Goal: Task Accomplishment & Management: Manage account settings

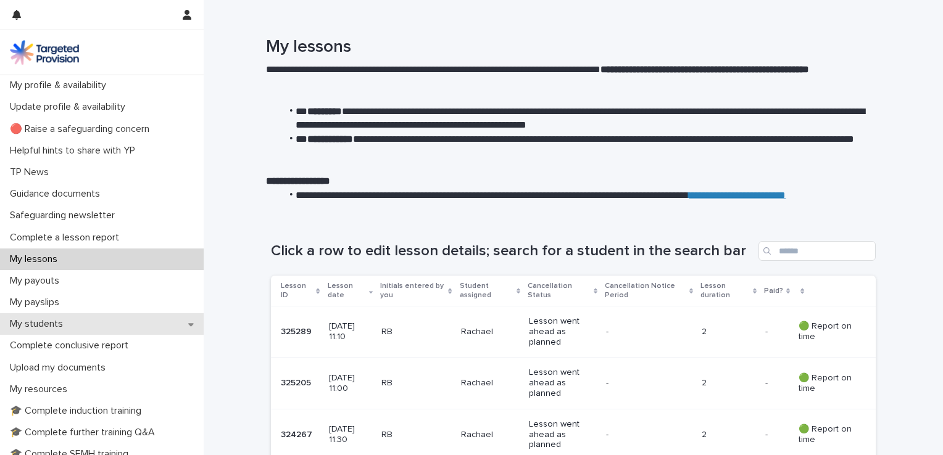
click at [50, 328] on p "My students" at bounding box center [39, 324] width 68 height 12
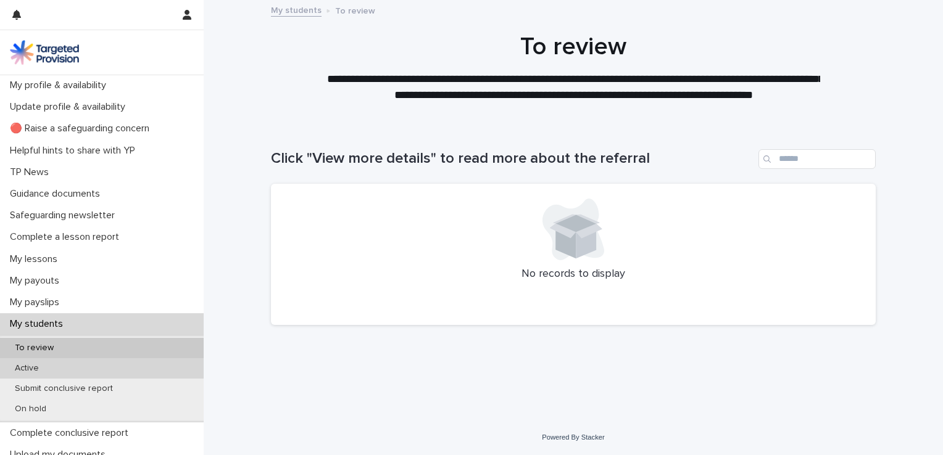
click at [91, 364] on div "Active" at bounding box center [102, 369] width 204 height 20
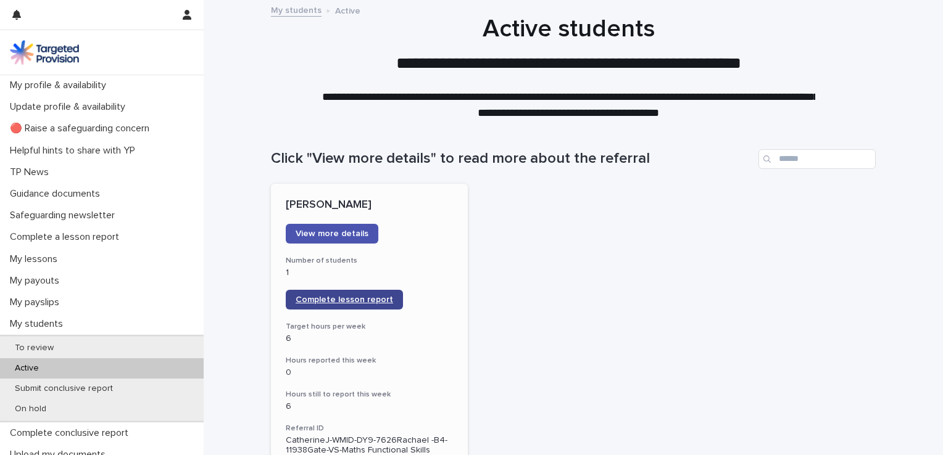
click at [341, 304] on link "Complete lesson report" at bounding box center [344, 300] width 117 height 20
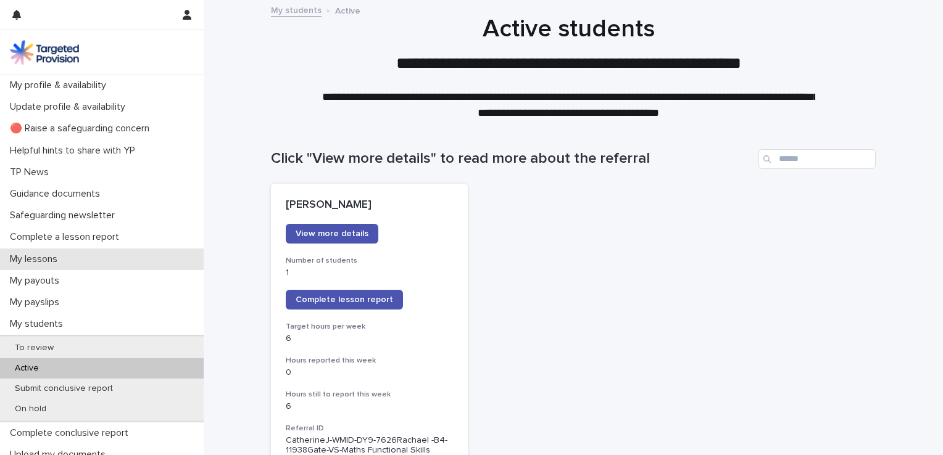
click at [38, 255] on p "My lessons" at bounding box center [36, 260] width 62 height 12
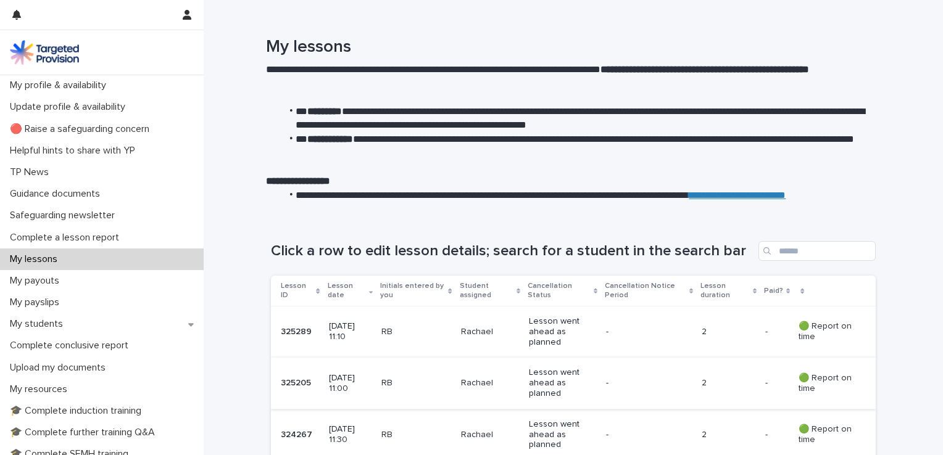
click at [338, 335] on p "[DATE] 11:10" at bounding box center [350, 332] width 43 height 21
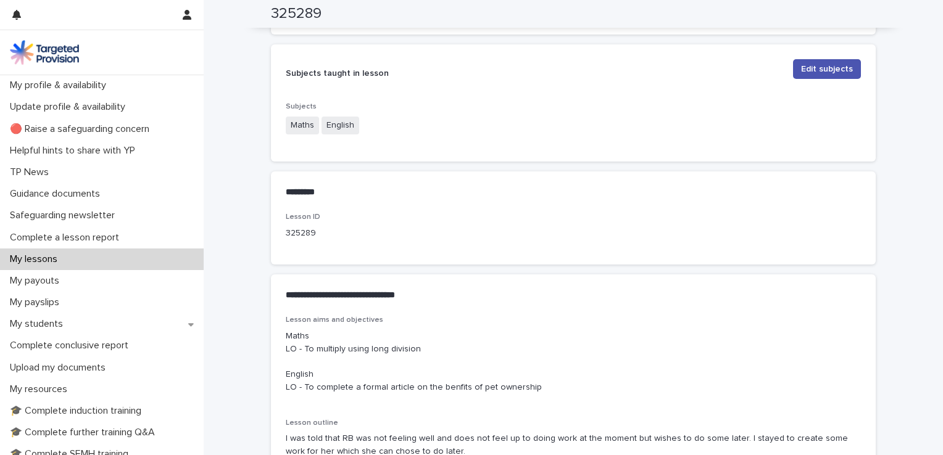
scroll to position [480, 0]
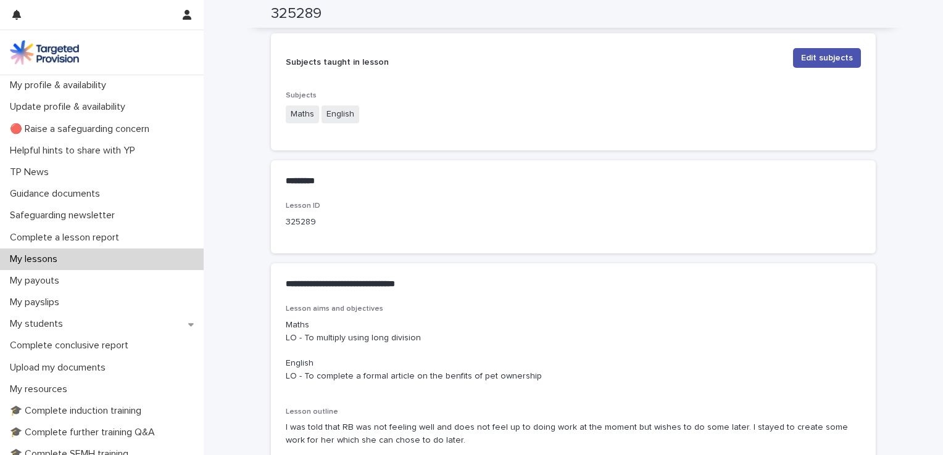
click at [523, 377] on p "Maths LO - To multiply using long division English LO - To complete a formal ar…" at bounding box center [573, 351] width 575 height 64
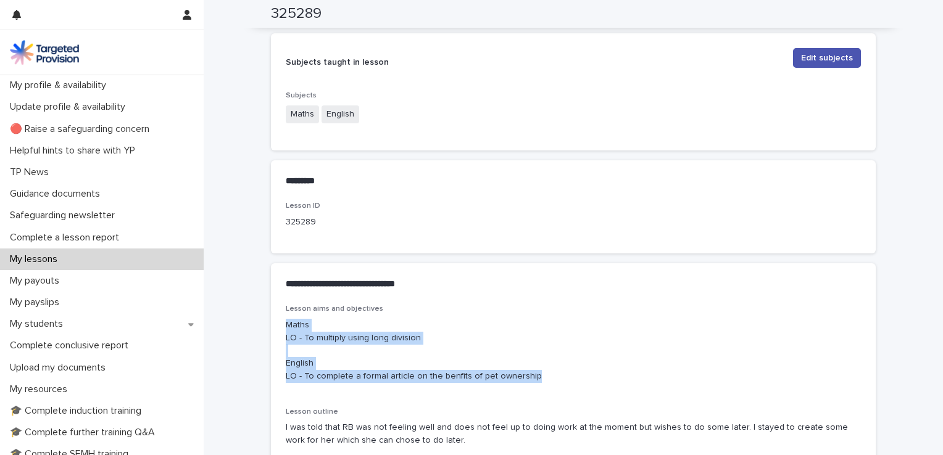
drag, startPoint x: 523, startPoint y: 377, endPoint x: 277, endPoint y: 317, distance: 253.4
click at [277, 317] on div "Lesson aims and objectives Maths LO - To multiply using long division English L…" at bounding box center [573, 388] width 605 height 167
copy p "Maths LO - To multiply using long division English LO - To complete a formal ar…"
